Goal: Information Seeking & Learning: Learn about a topic

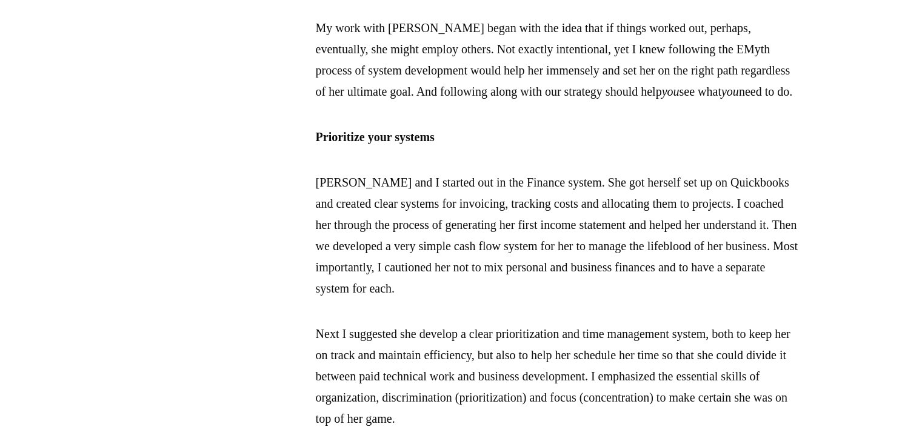
scroll to position [1152, 0]
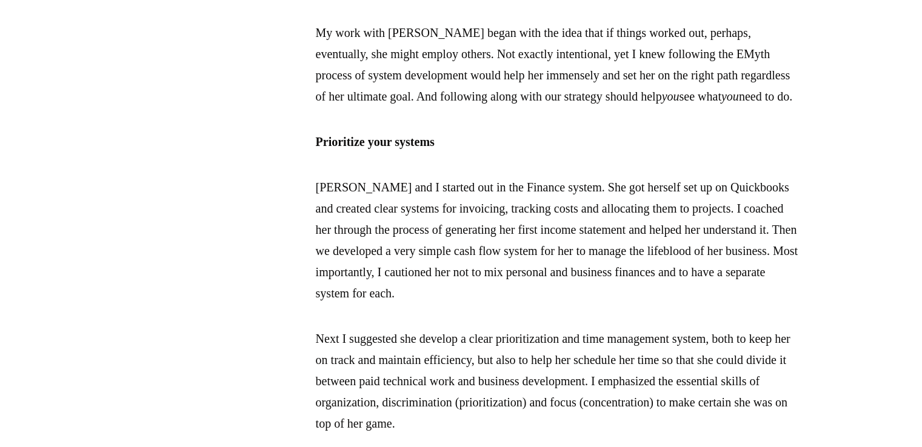
click at [472, 301] on p "[PERSON_NAME] and I started out in the Finance system. She got herself set up o…" at bounding box center [558, 240] width 485 height 127
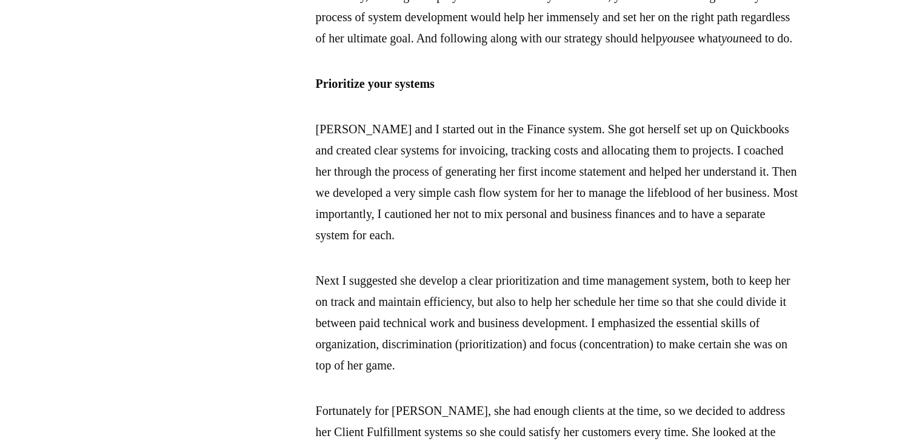
scroll to position [1212, 0]
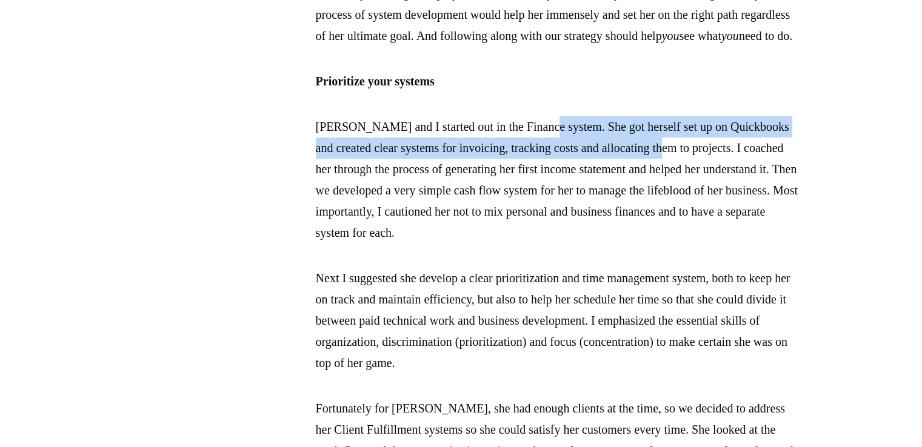
drag, startPoint x: 553, startPoint y: 168, endPoint x: 723, endPoint y: 188, distance: 170.9
click at [723, 188] on p "[PERSON_NAME] and I started out in the Finance system. She got herself set up o…" at bounding box center [558, 179] width 485 height 127
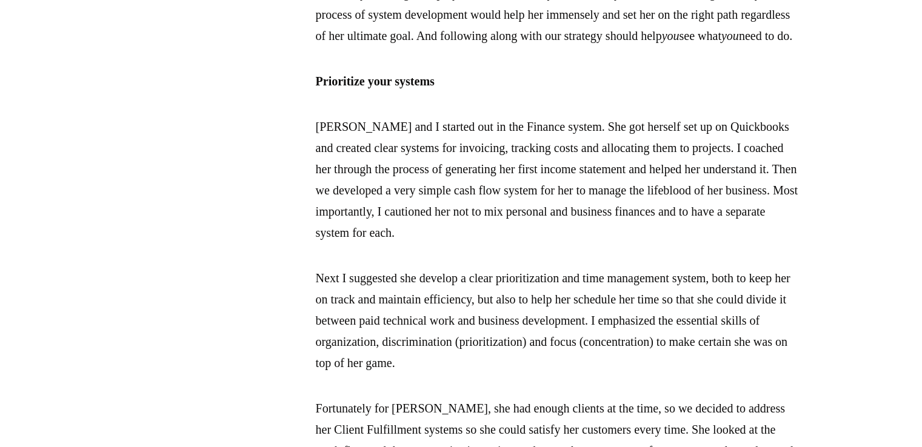
click at [646, 227] on p "[PERSON_NAME] and I started out in the Finance system. She got herself set up o…" at bounding box center [558, 179] width 485 height 127
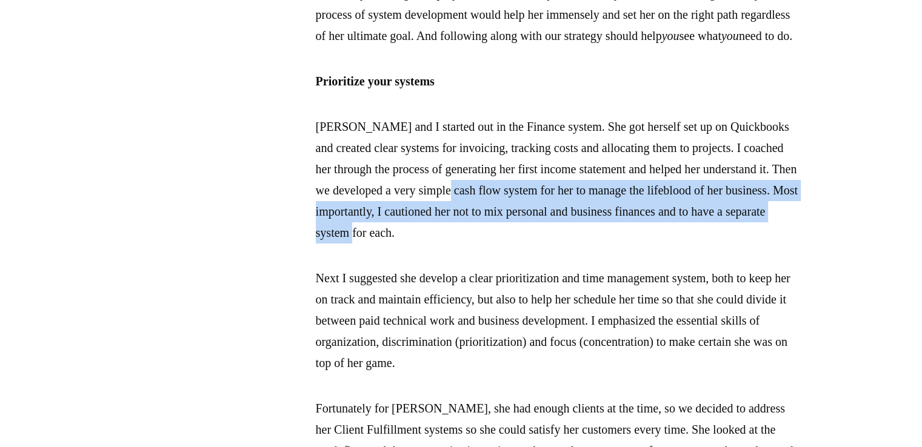
drag, startPoint x: 615, startPoint y: 226, endPoint x: 626, endPoint y: 275, distance: 49.6
click at [626, 244] on p "[PERSON_NAME] and I started out in the Finance system. She got herself set up o…" at bounding box center [558, 179] width 485 height 127
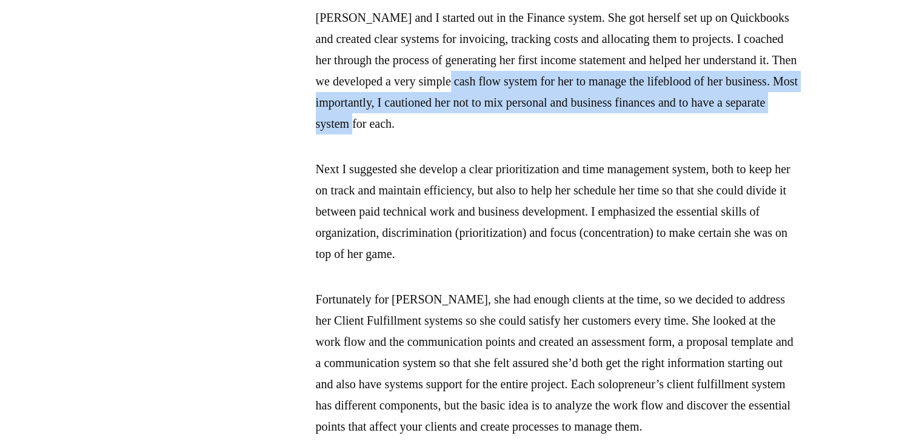
scroll to position [1394, 0]
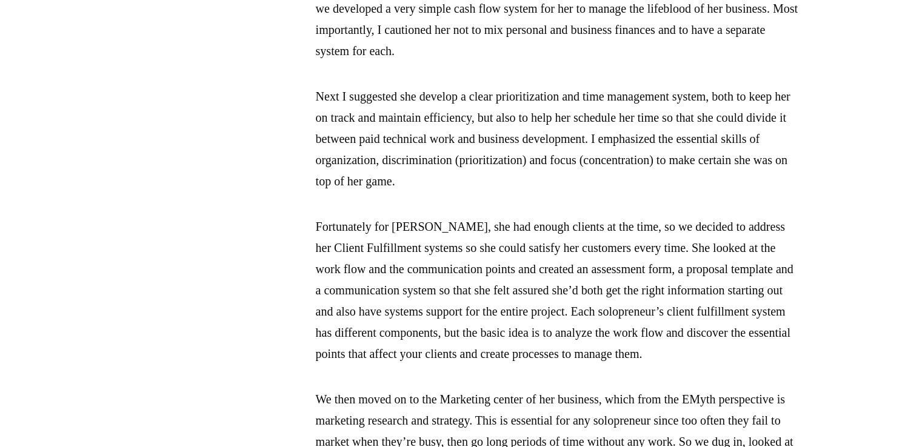
click at [481, 180] on p "Next I suggested she develop a clear prioritization and time management system,…" at bounding box center [558, 139] width 485 height 106
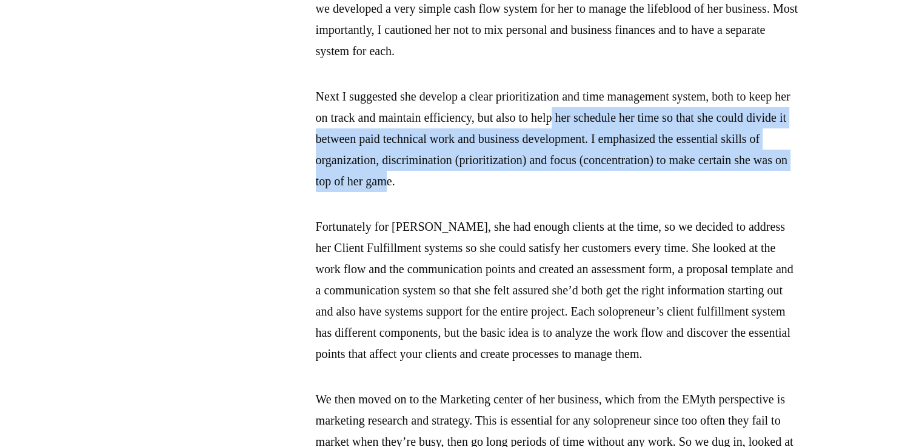
drag, startPoint x: 624, startPoint y: 157, endPoint x: 621, endPoint y: 226, distance: 69.2
click at [621, 192] on p "Next I suggested she develop a clear prioritization and time management system,…" at bounding box center [558, 139] width 485 height 106
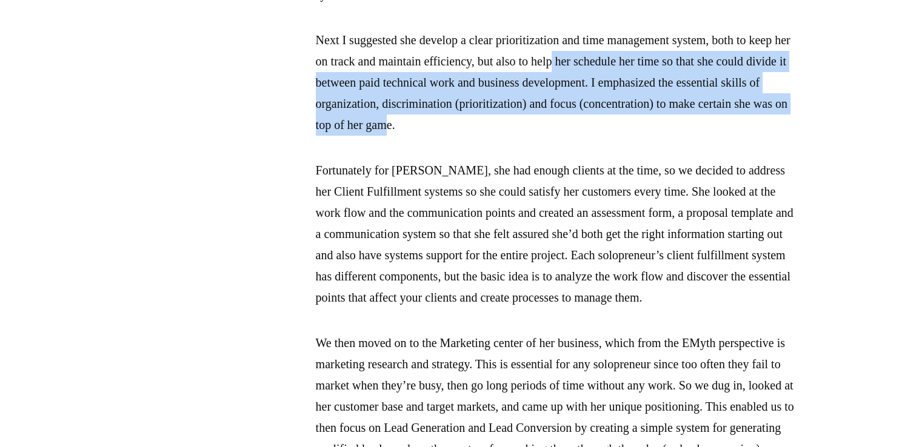
scroll to position [1455, 0]
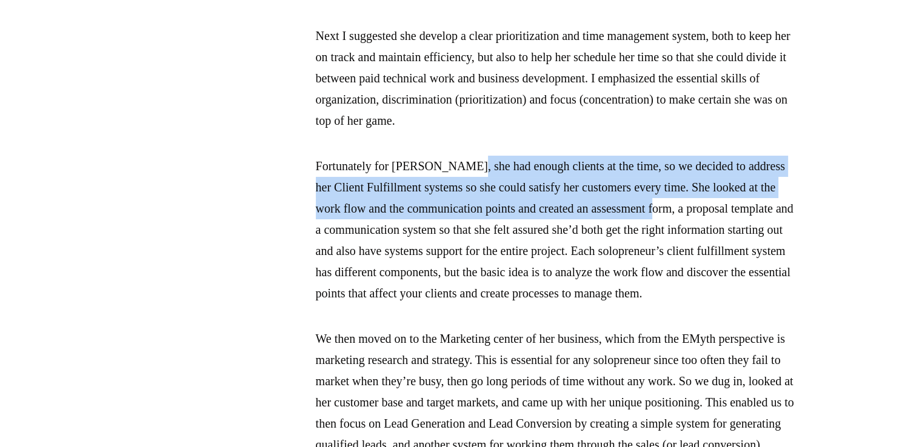
drag, startPoint x: 471, startPoint y: 208, endPoint x: 731, endPoint y: 258, distance: 264.8
click at [732, 258] on p "Fortunately for [PERSON_NAME], she had enough clients at the time, so we decide…" at bounding box center [558, 230] width 485 height 149
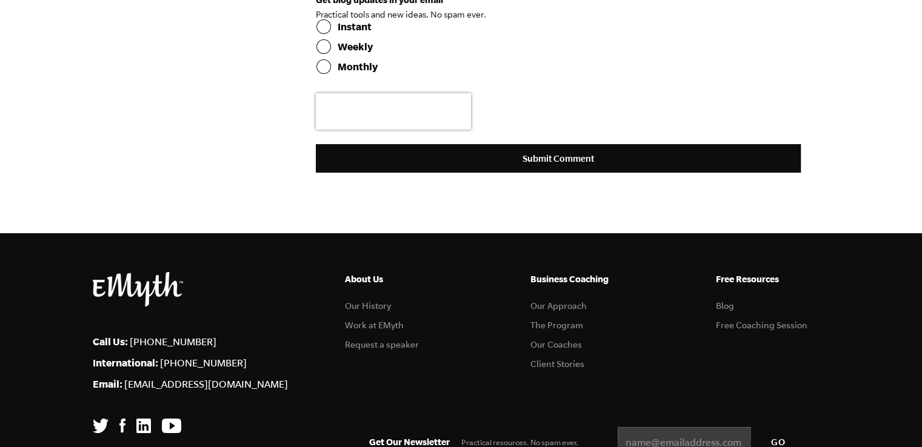
scroll to position [3481, 0]
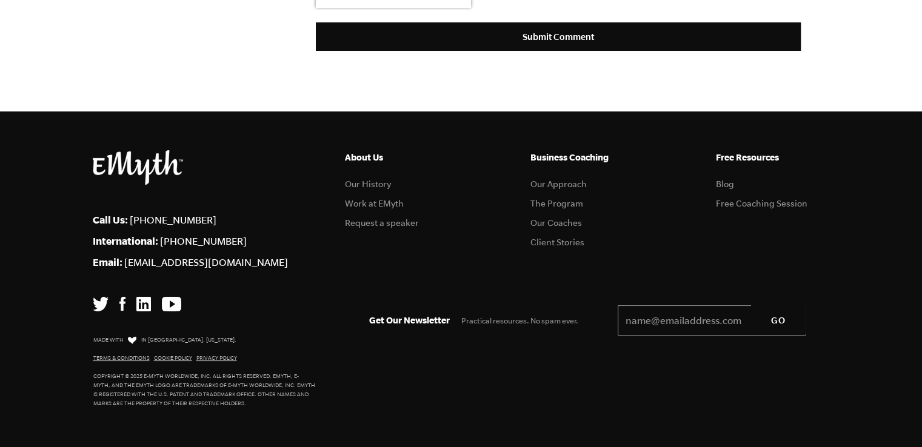
click at [649, 322] on input "Email *" at bounding box center [712, 321] width 188 height 30
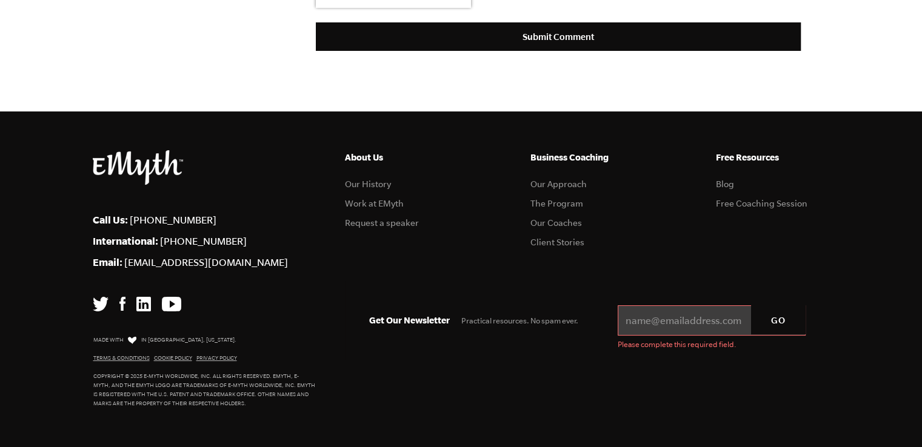
click at [623, 233] on ul "Business Coaching Our Approach The Program Our Coaches Client Stories" at bounding box center [587, 203] width 114 height 107
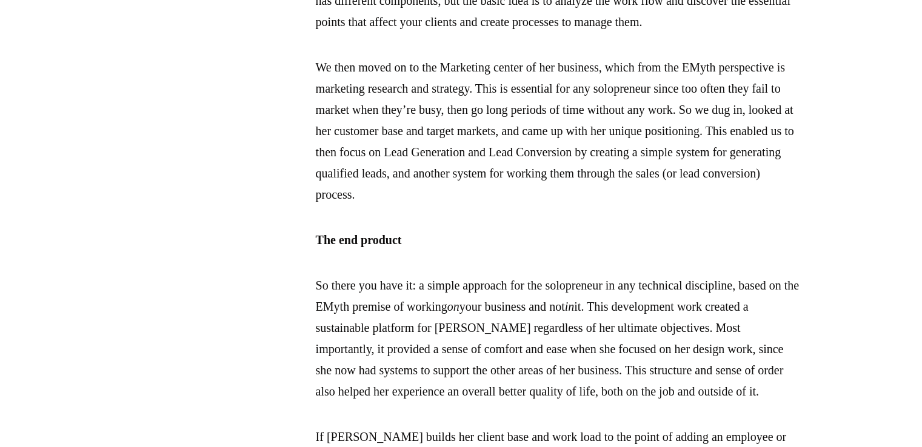
scroll to position [1723, 0]
